Goal: Check status: Check status

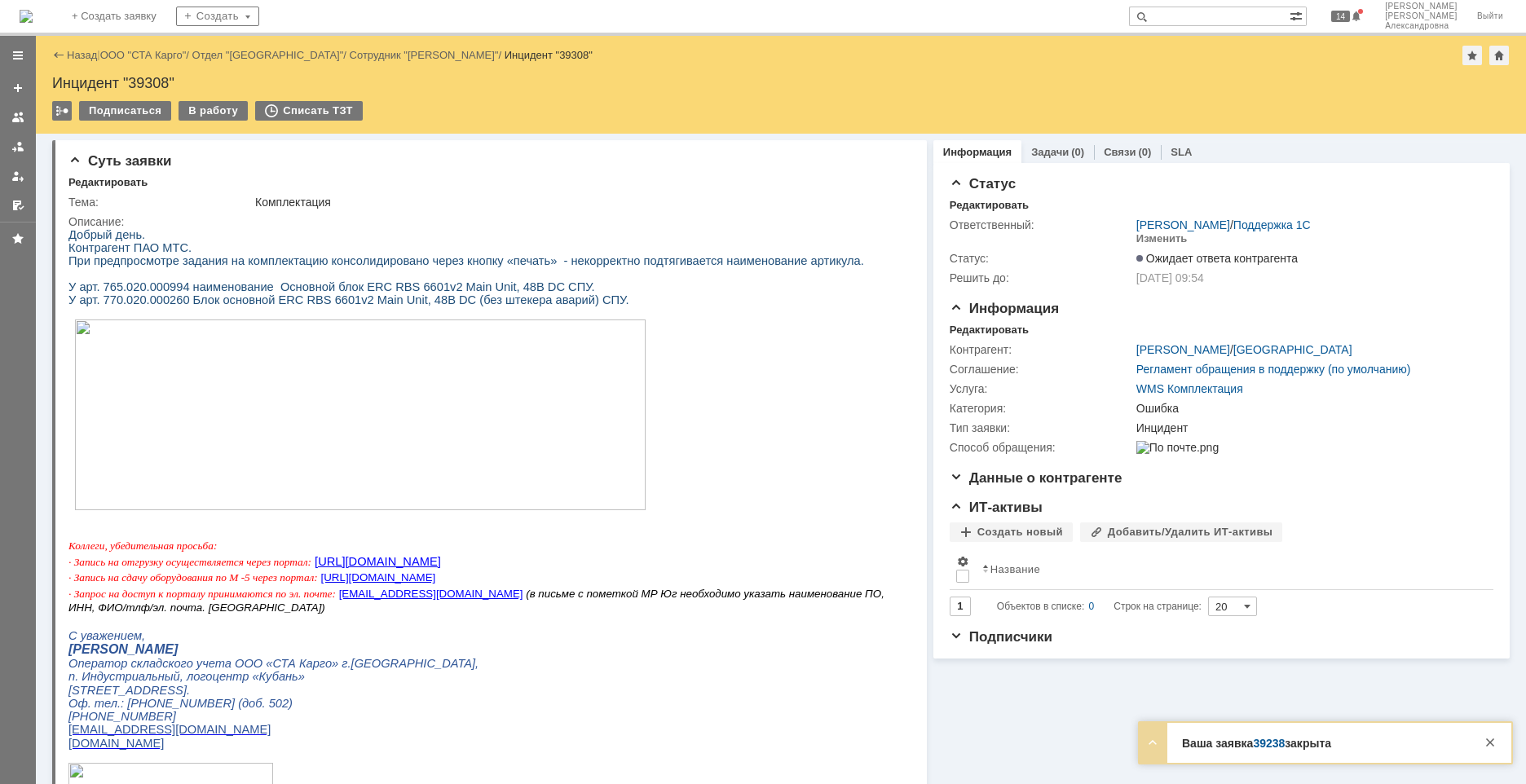
click at [131, 61] on div "Назад | ООО "СТА Карго" / Отдел "Краснодар" / Сотрудник "Лойко Виктория" / Инци…" at bounding box center [781, 55] width 1457 height 20
click at [138, 54] on link "ООО "СТА Карго"" at bounding box center [143, 54] width 87 height 12
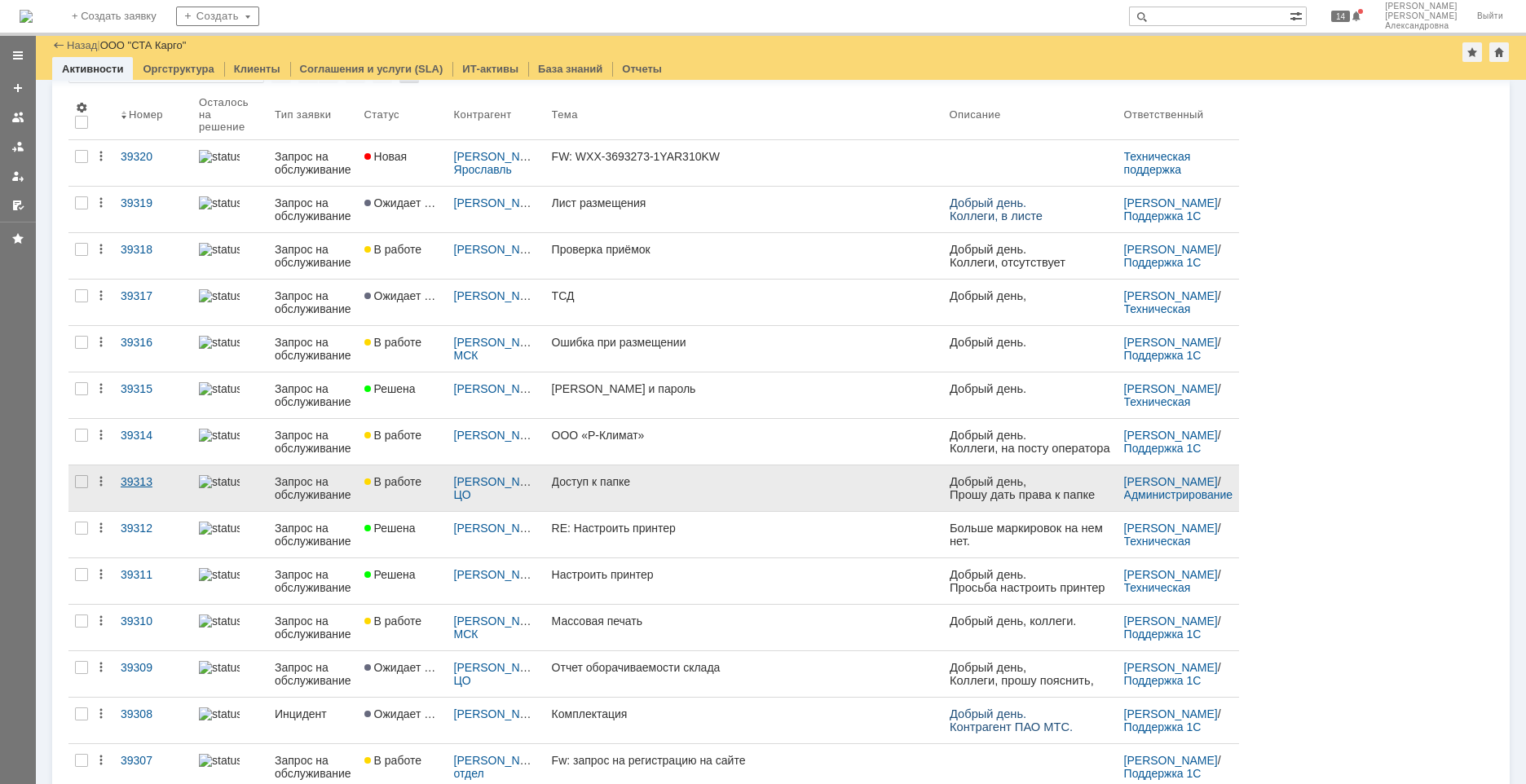
scroll to position [163, 0]
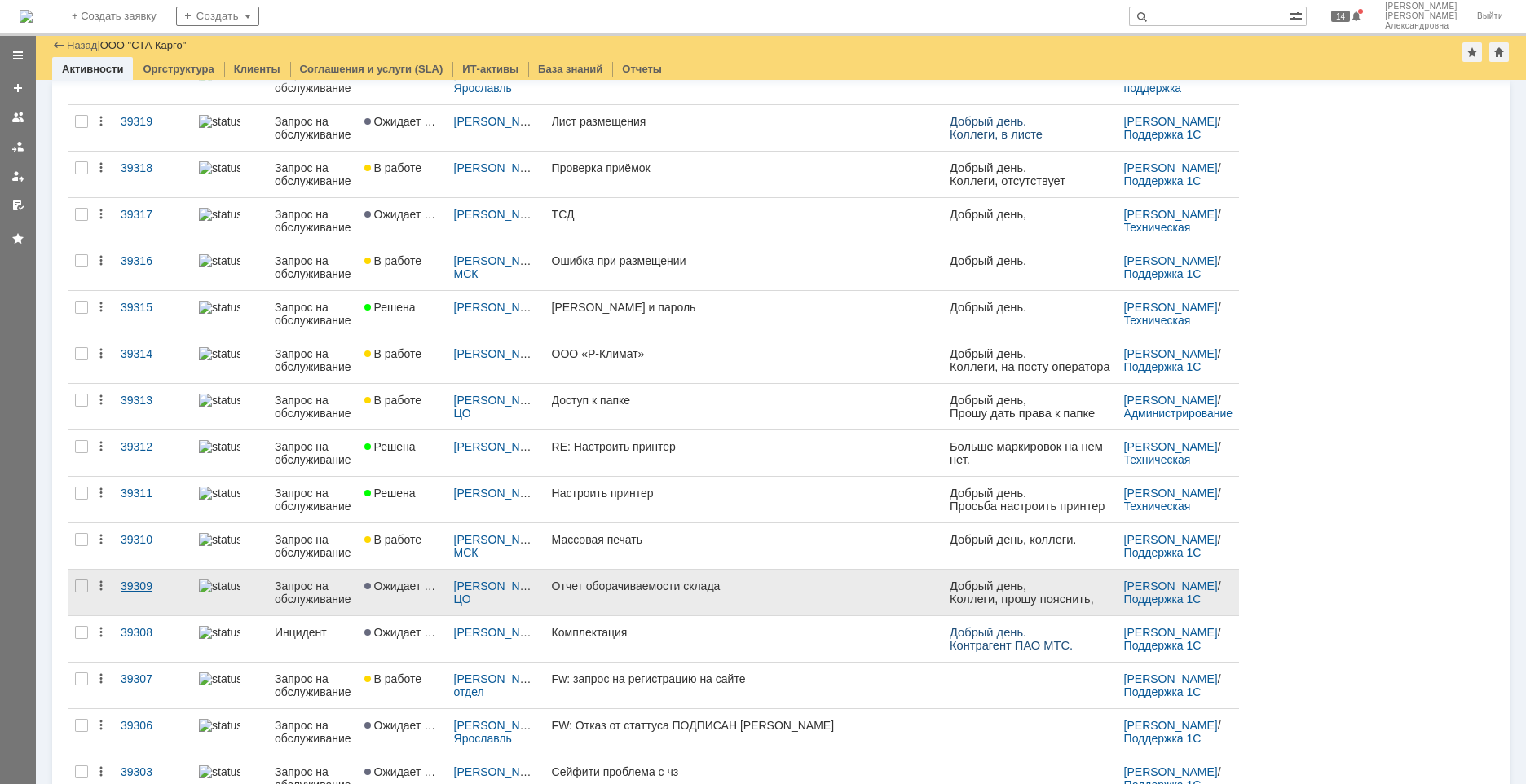
click at [158, 602] on link "39309" at bounding box center [153, 592] width 78 height 45
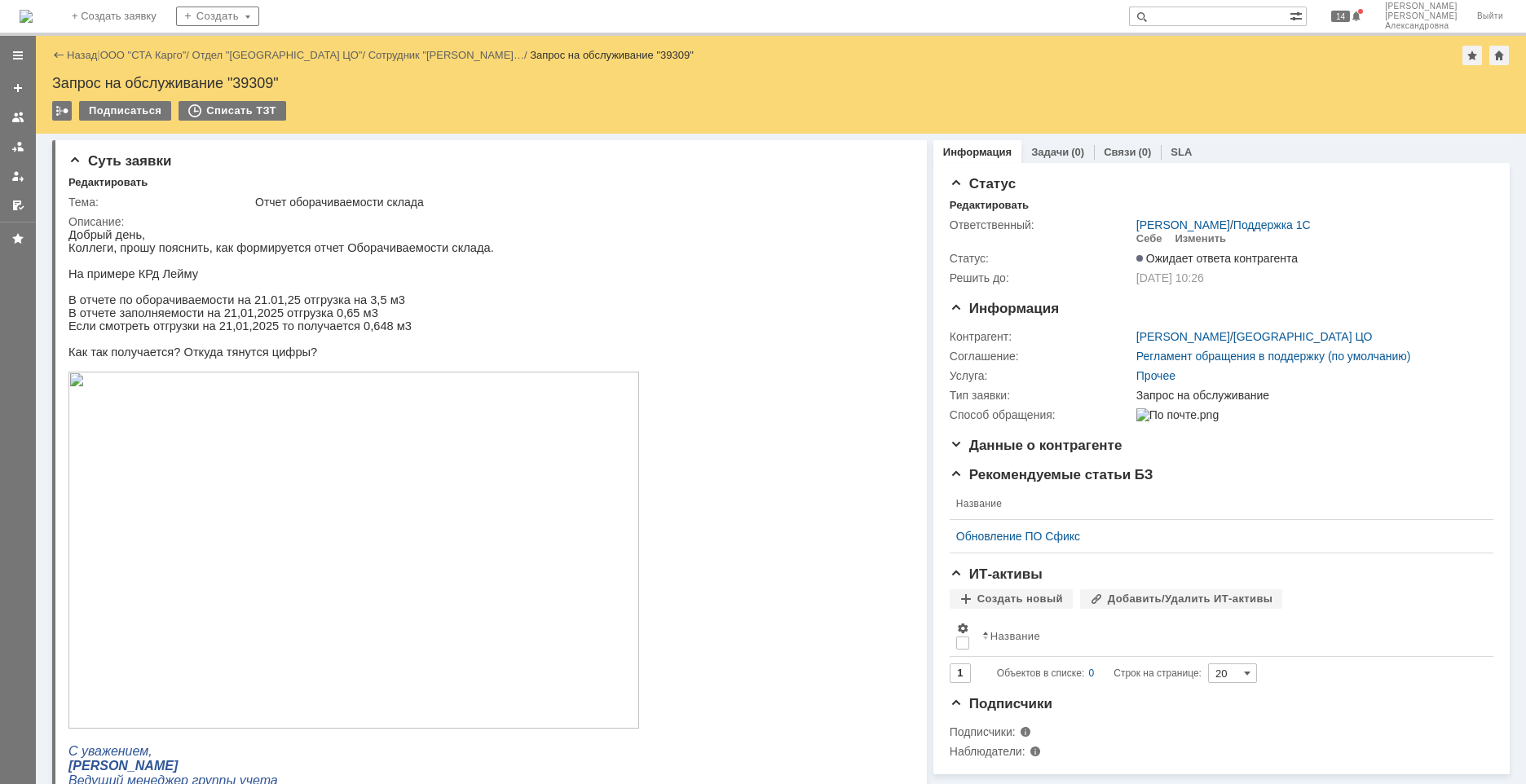
click at [256, 561] on img at bounding box center [353, 550] width 570 height 357
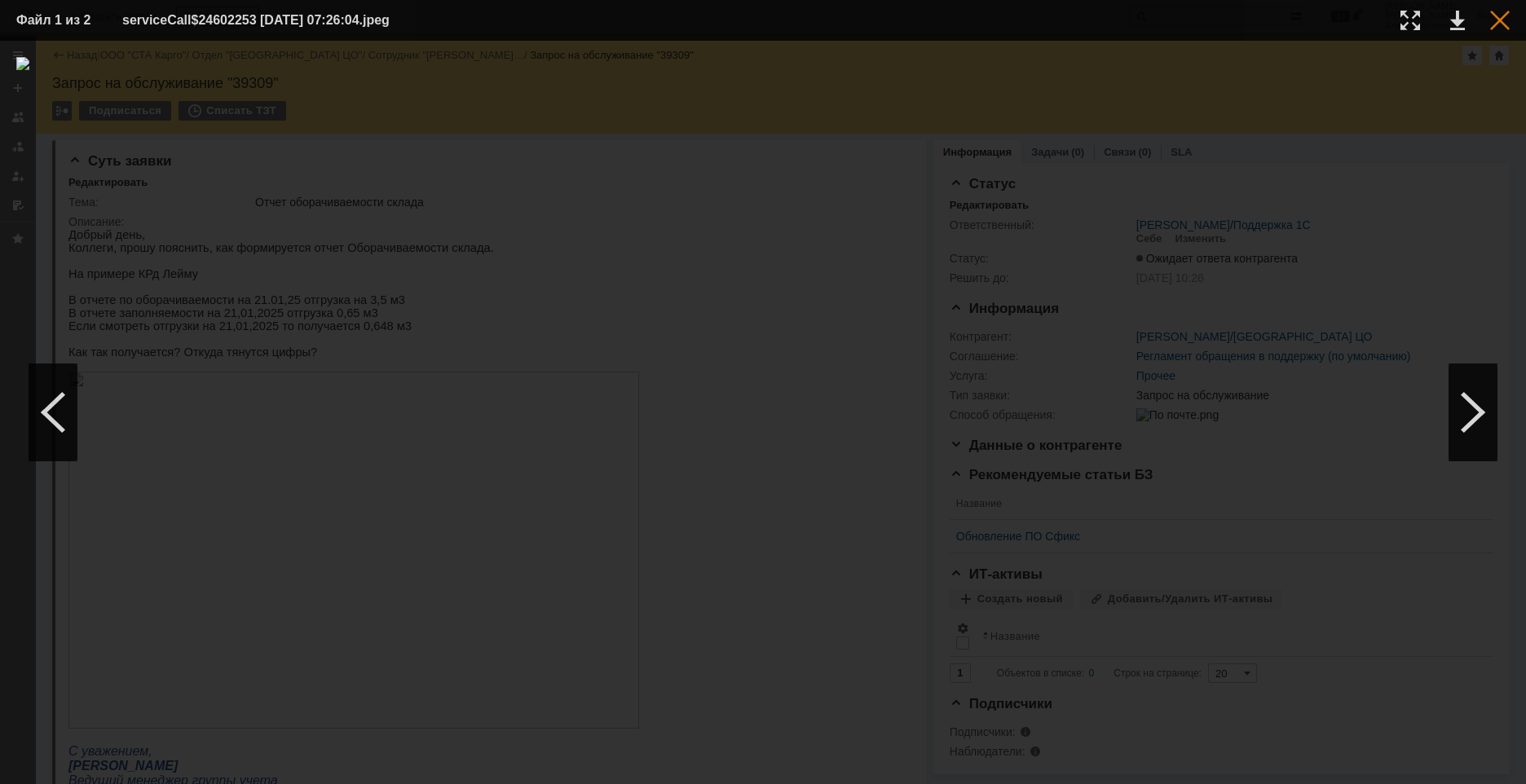
click at [1509, 23] on div at bounding box center [1500, 21] width 20 height 20
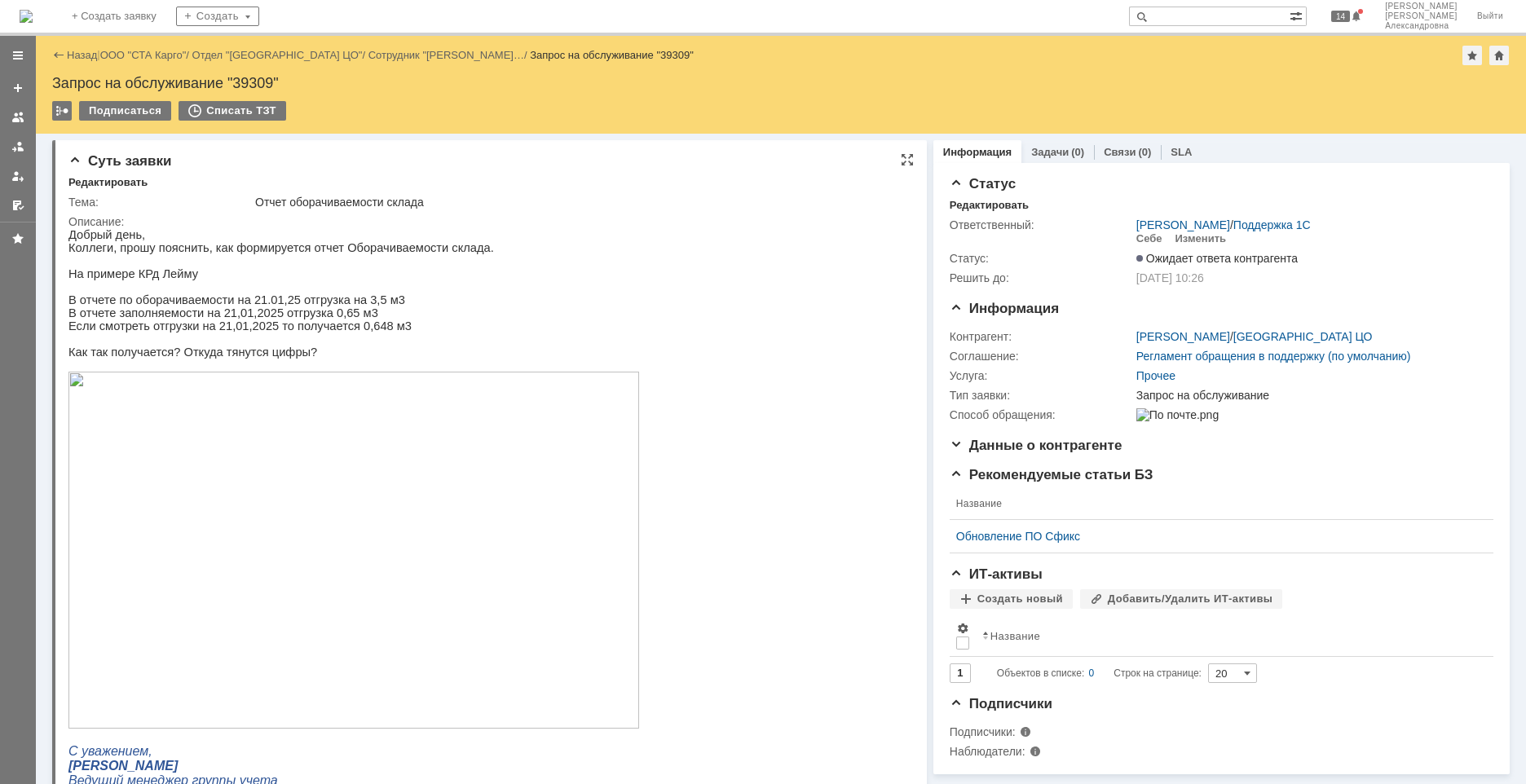
click at [289, 502] on img at bounding box center [353, 550] width 570 height 357
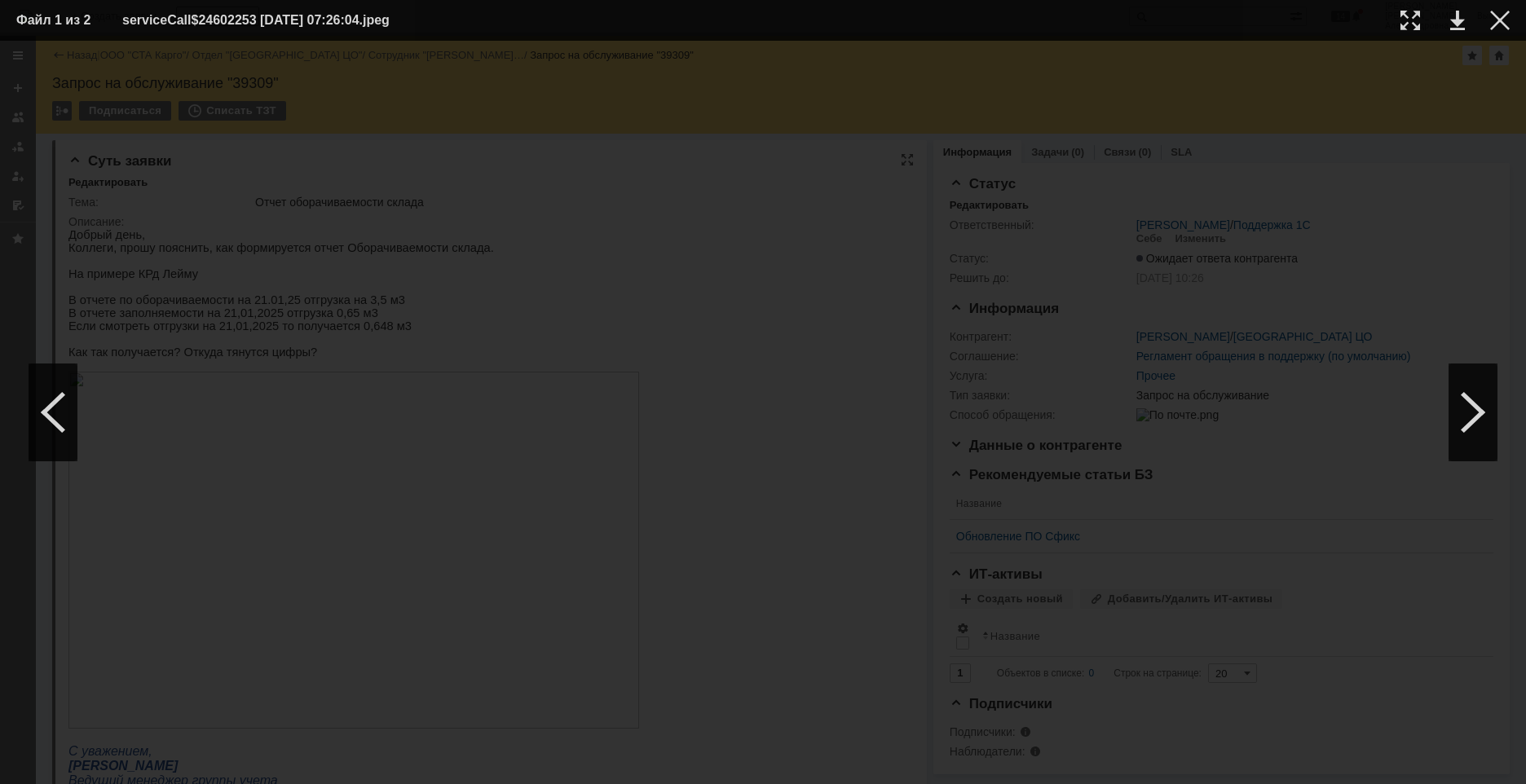
click at [763, 413] on img at bounding box center [763, 413] width 0 height 0
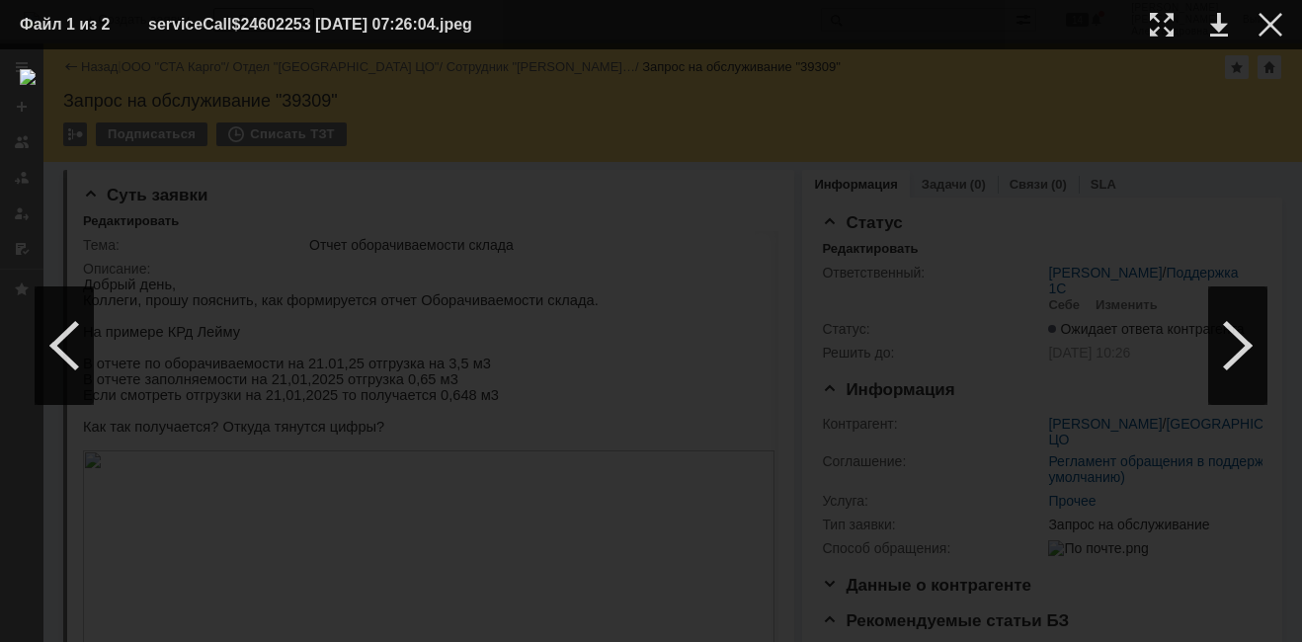
click at [1264, 37] on td at bounding box center [1255, 25] width 54 height 30
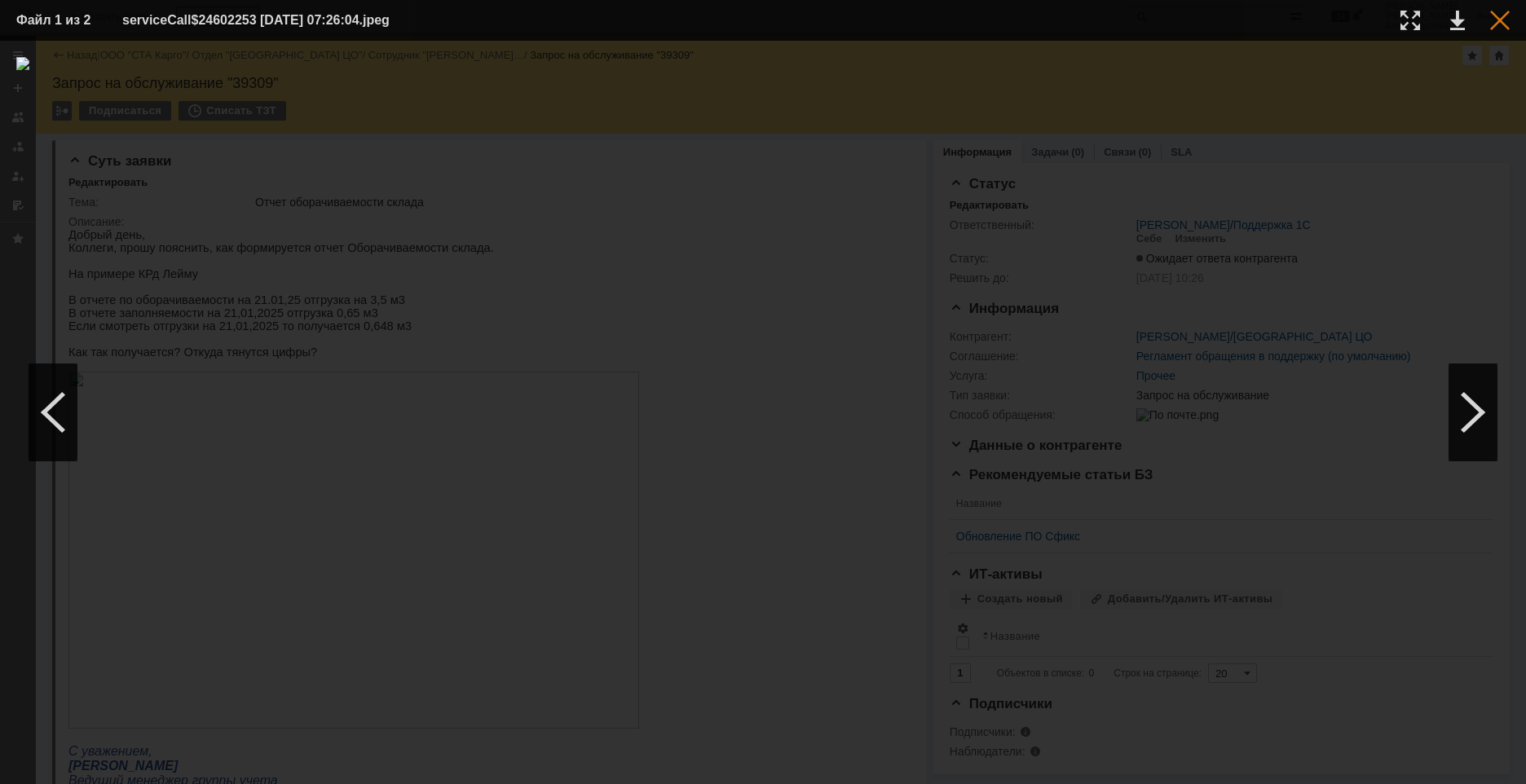
click at [1494, 30] on div at bounding box center [1500, 21] width 20 height 20
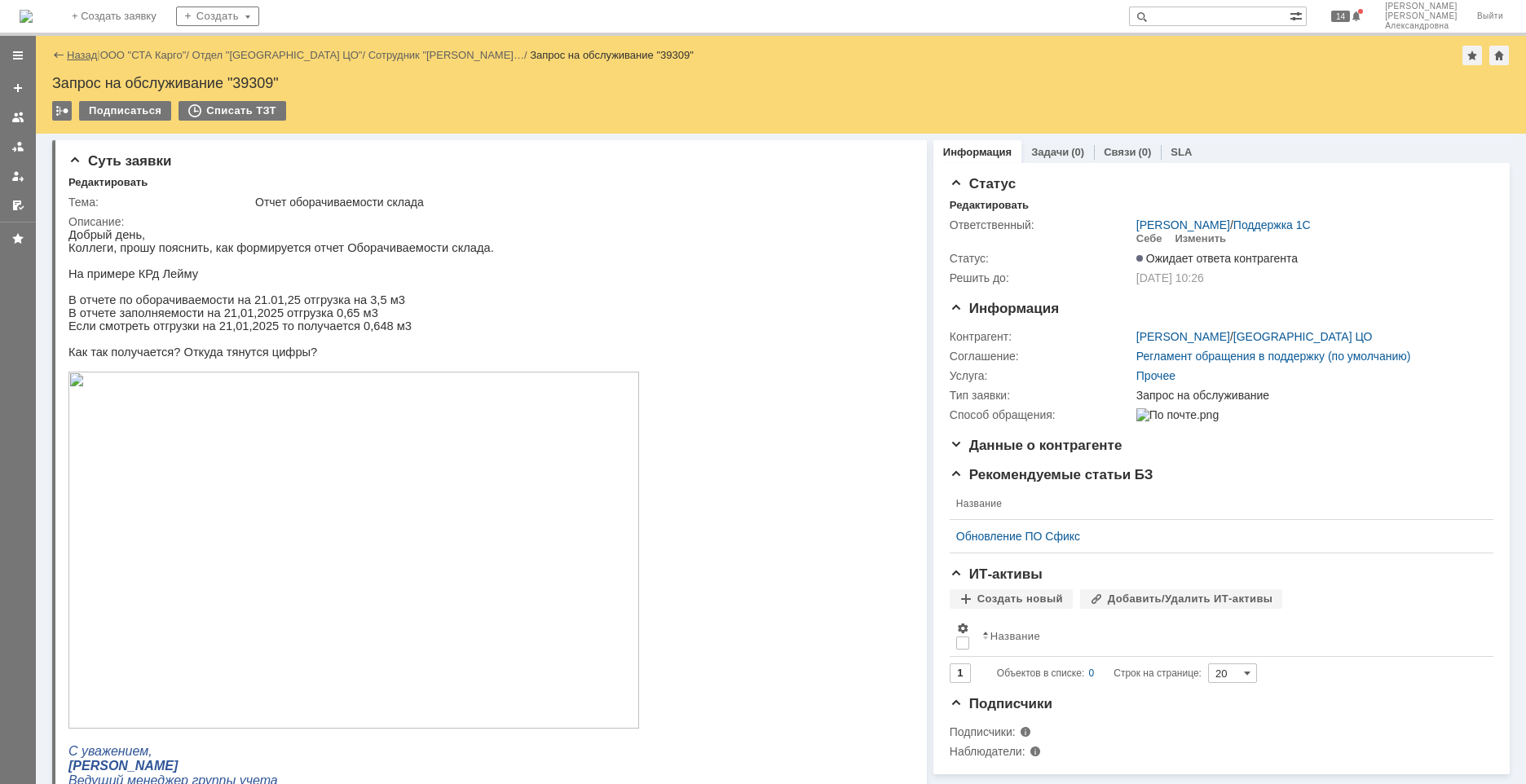
click at [73, 52] on link "Назад" at bounding box center [82, 54] width 31 height 12
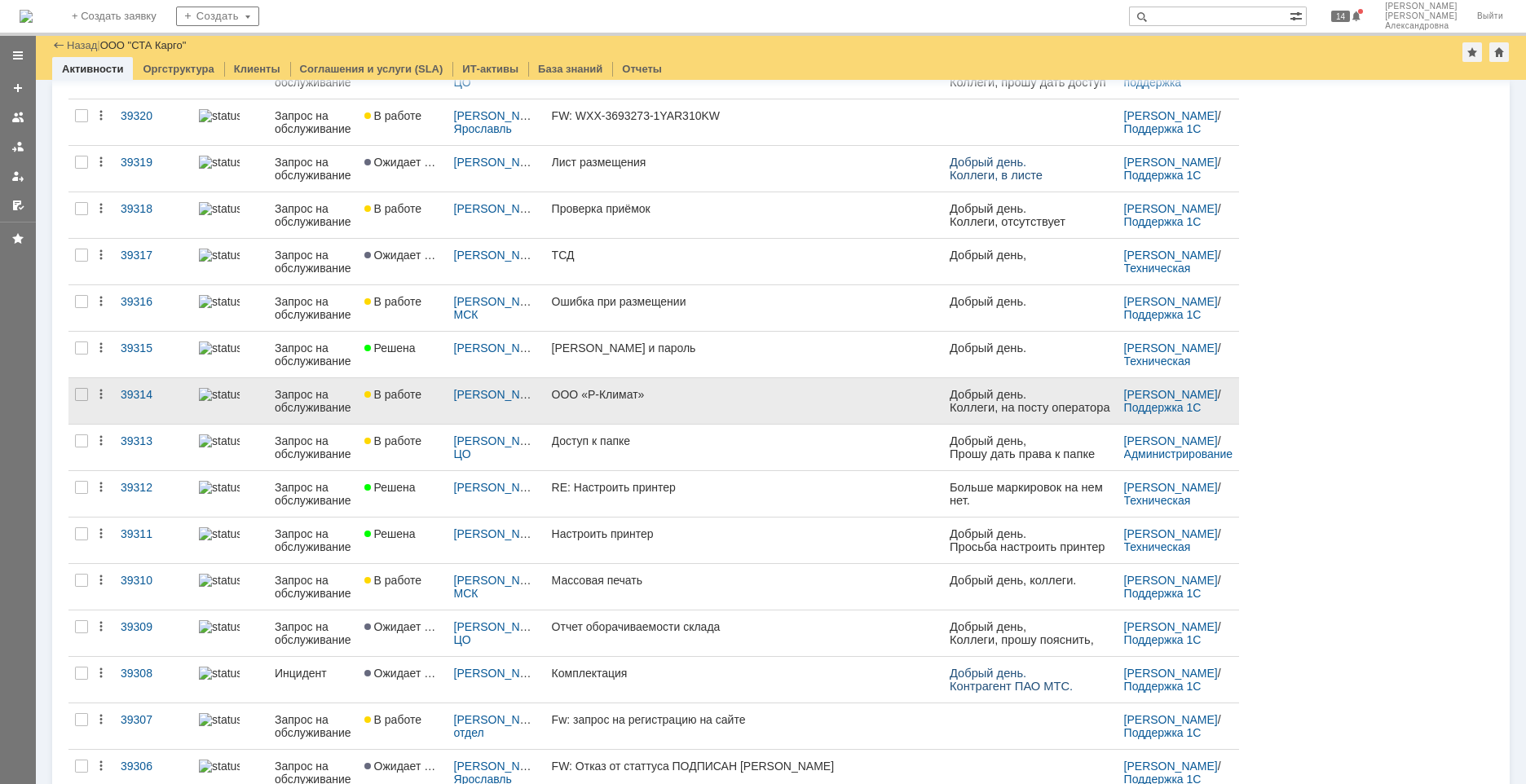
scroll to position [244, 0]
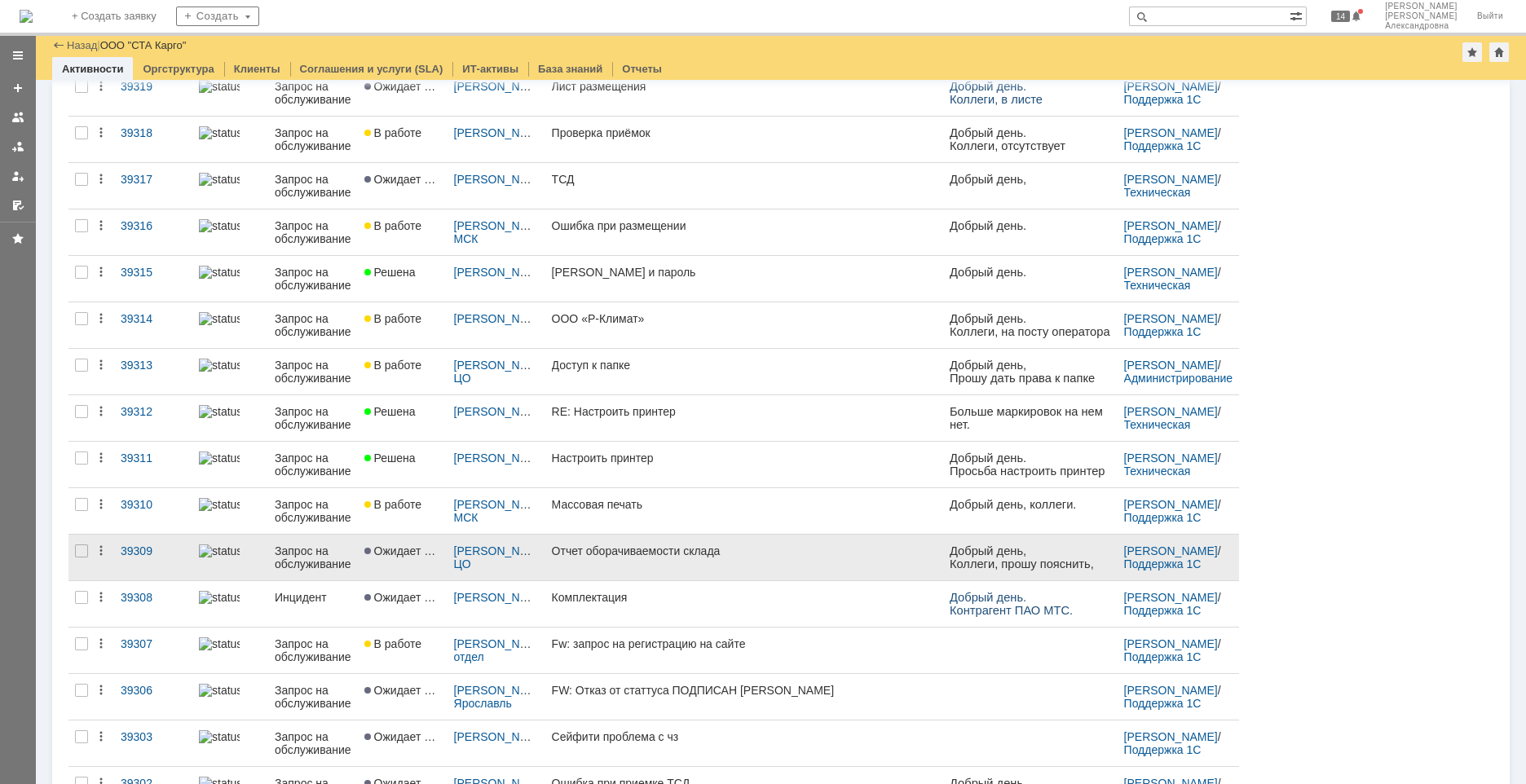
click at [706, 578] on link "Отчет оборачиваемости склада" at bounding box center [744, 557] width 398 height 45
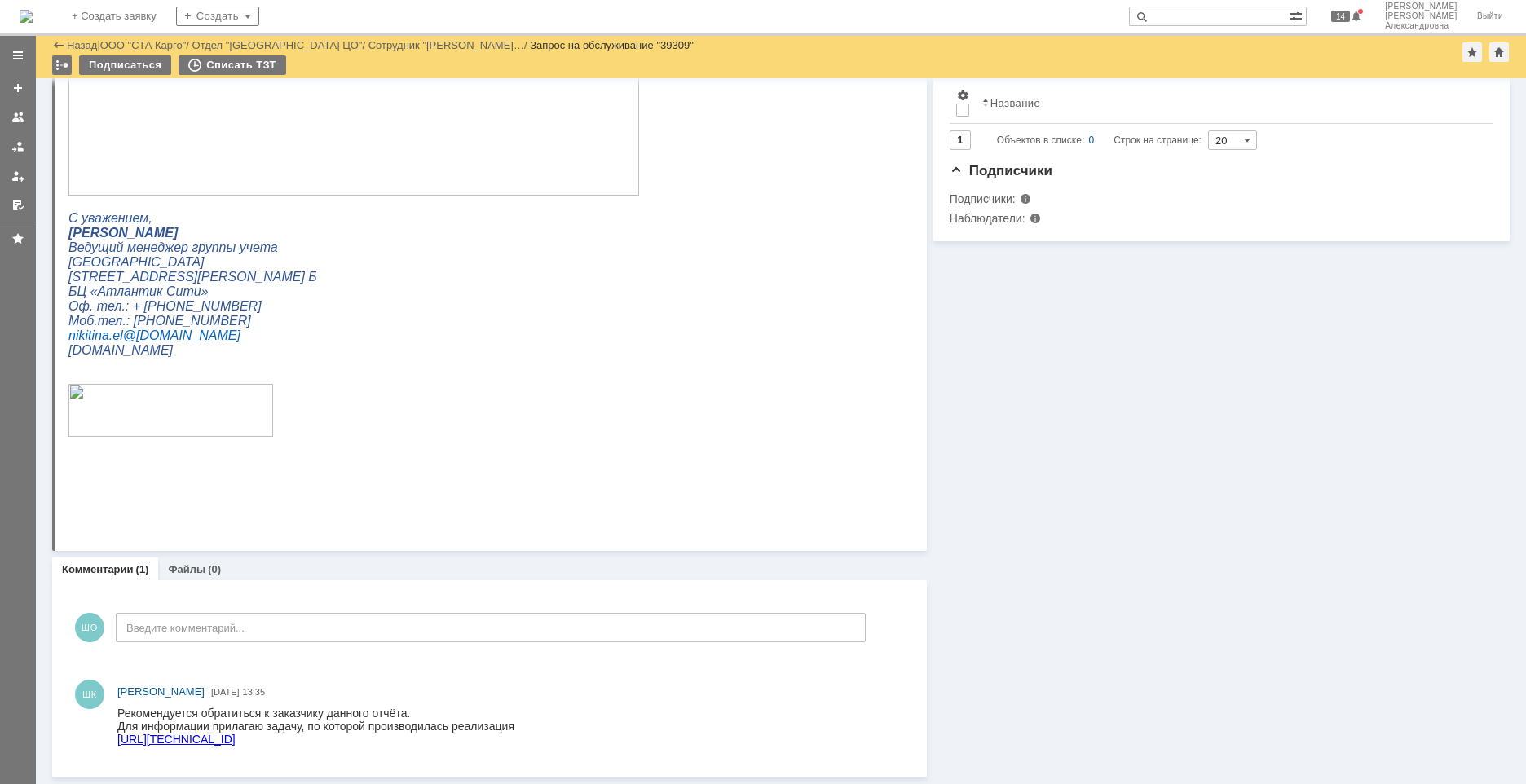
scroll to position [479, 0]
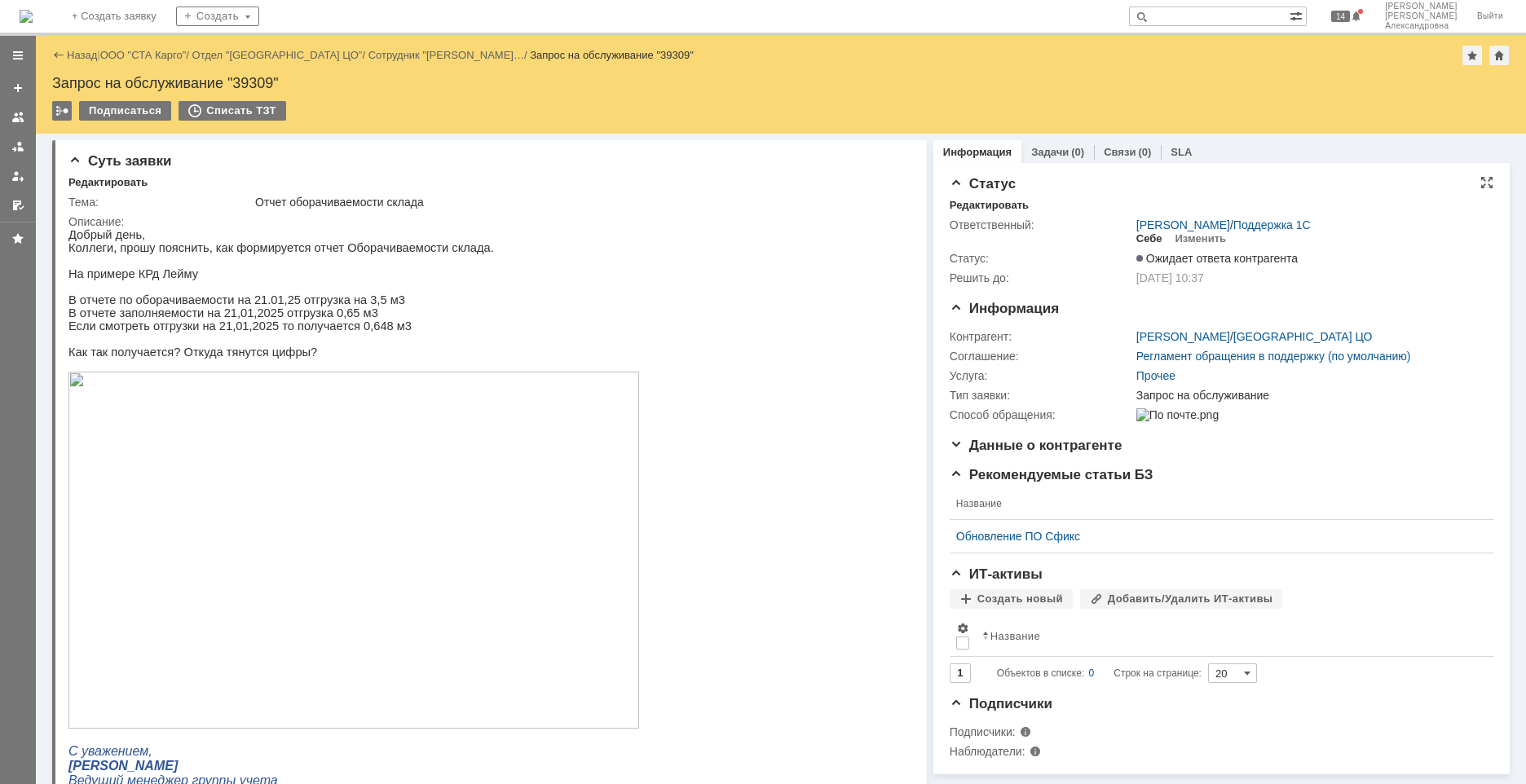
click at [1140, 233] on div "Себе" at bounding box center [1150, 239] width 26 height 13
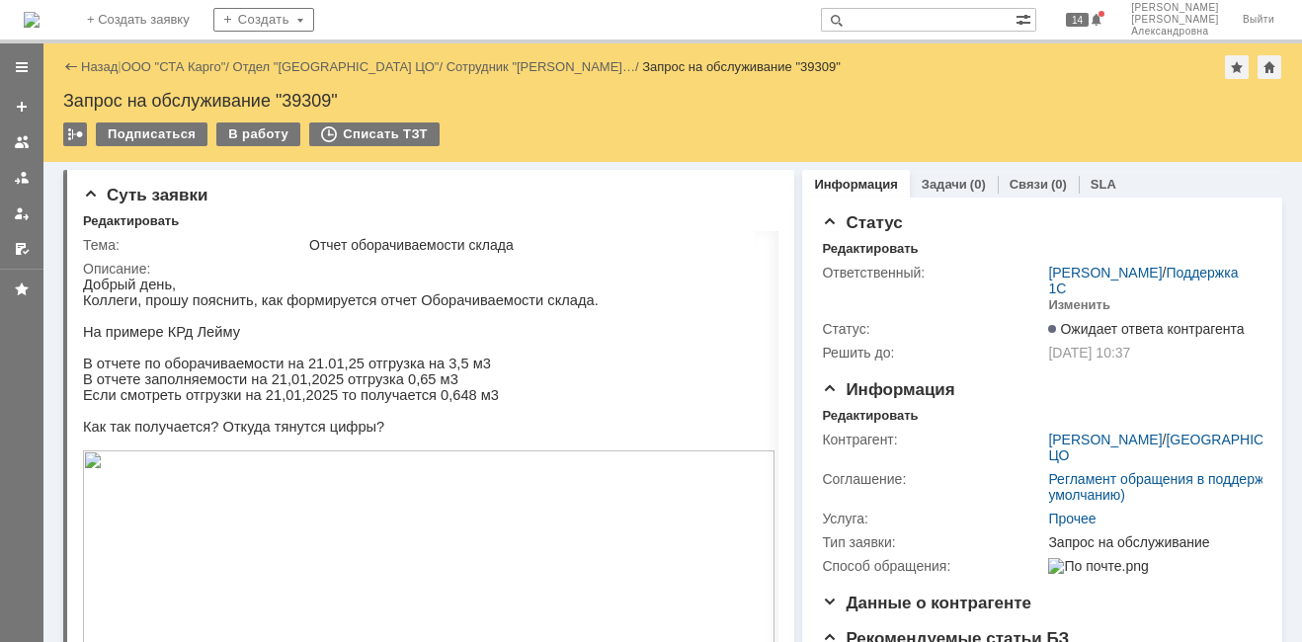
click at [154, 86] on div "Назад | ООО "СТА Карго" / Отдел "[GEOGRAPHIC_DATA] ЦО" / Сотрудник "[PERSON_NAM…" at bounding box center [672, 102] width 1258 height 119
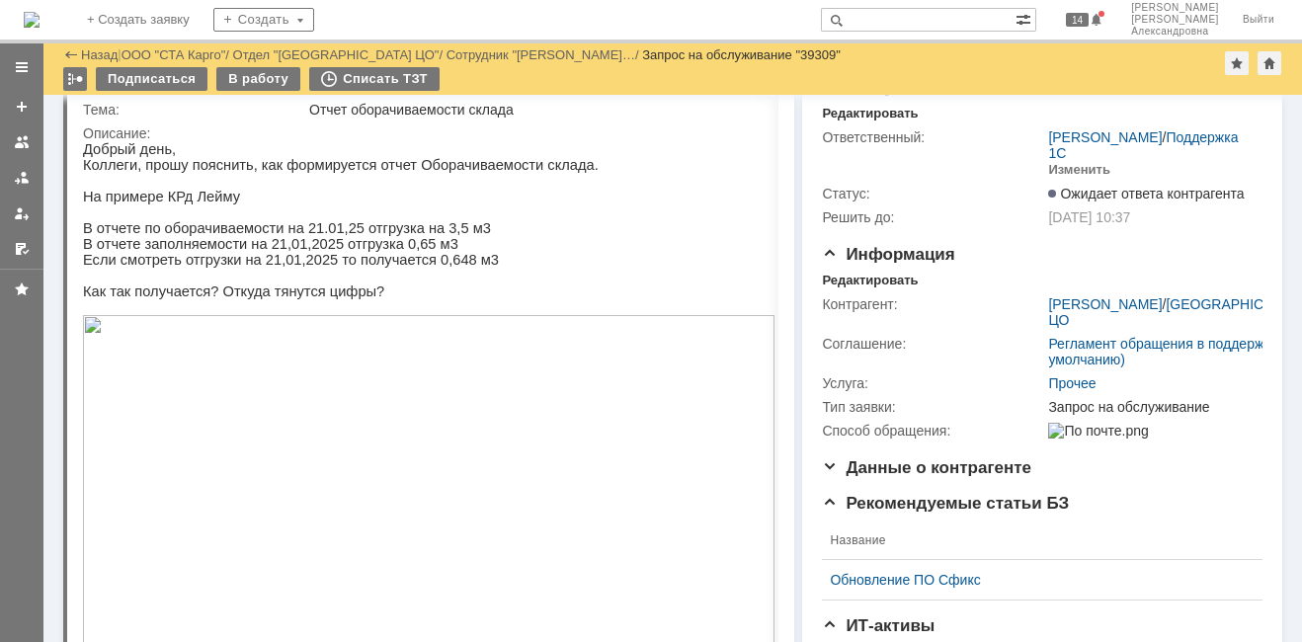
scroll to position [99, 0]
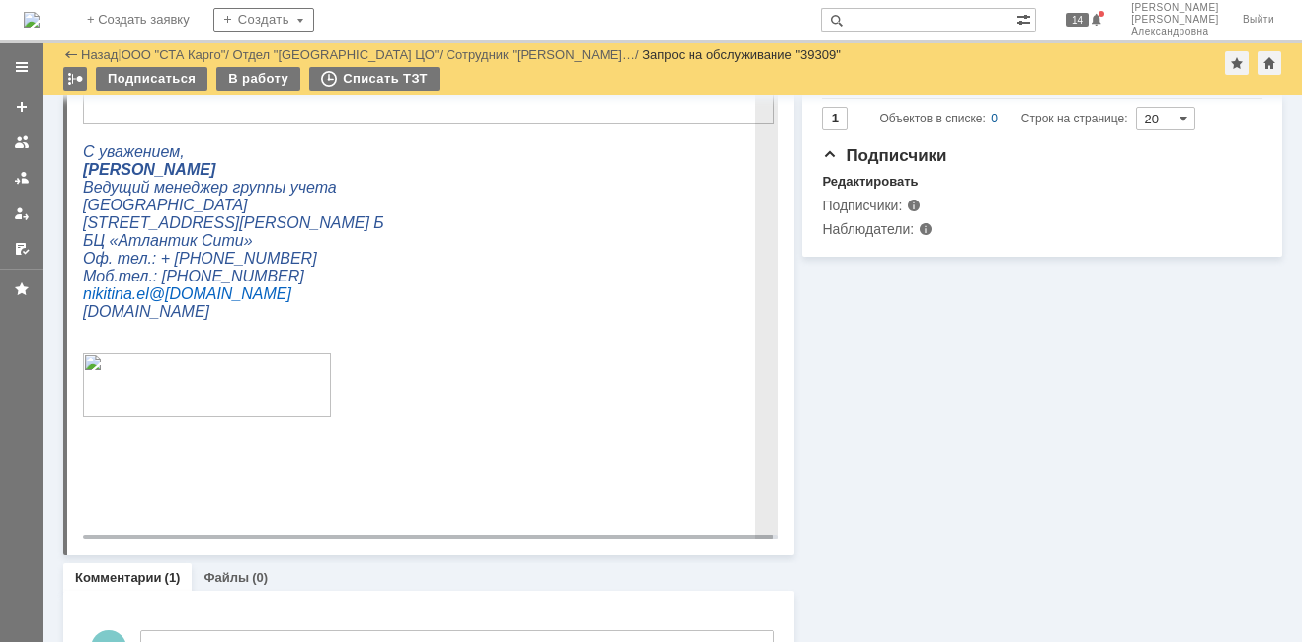
scroll to position [888, 0]
